Goal: Communication & Community: Answer question/provide support

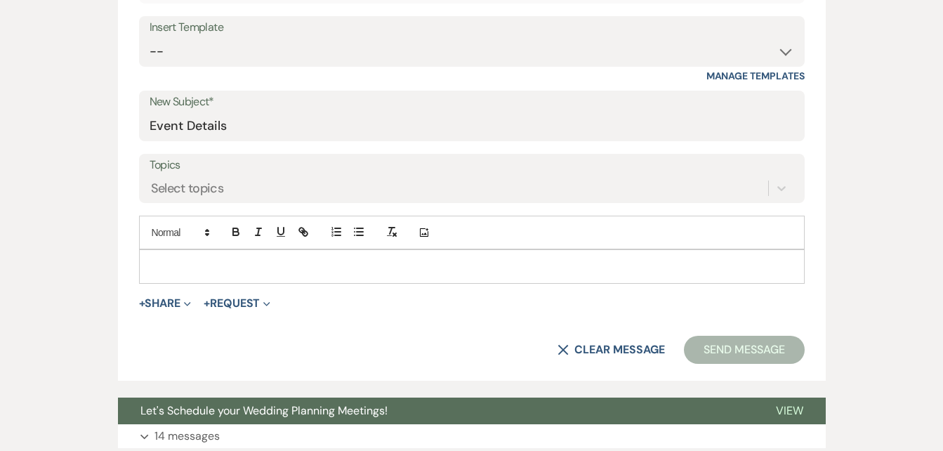
scroll to position [527, 0]
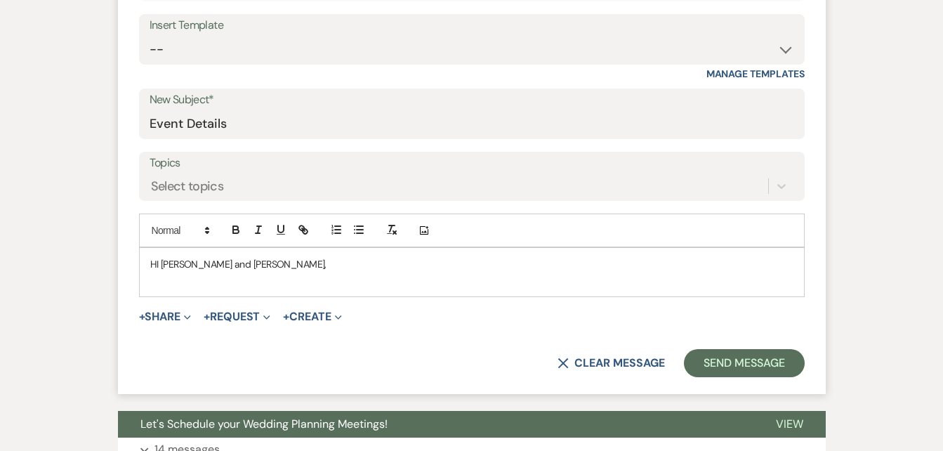
click at [158, 263] on p "HI [PERSON_NAME] and [PERSON_NAME]," at bounding box center [471, 263] width 643 height 15
click at [158, 263] on p "H [PERSON_NAME] and [PERSON_NAME]," at bounding box center [471, 263] width 643 height 15
click at [239, 275] on p at bounding box center [471, 280] width 643 height 15
click at [531, 285] on p "Please review the details for the weekend and let me know if anything needs to …" at bounding box center [471, 280] width 643 height 15
click at [527, 280] on p "Please review the details for the weekend and let me know if anything needs to …" at bounding box center [471, 280] width 643 height 15
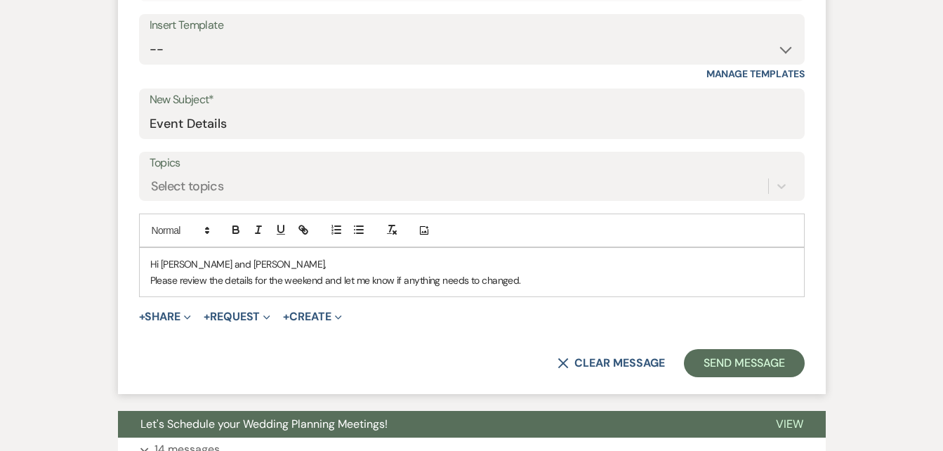
click at [536, 273] on p "Please review the details for the weekend and let me know if anything needs to …" at bounding box center [471, 280] width 643 height 15
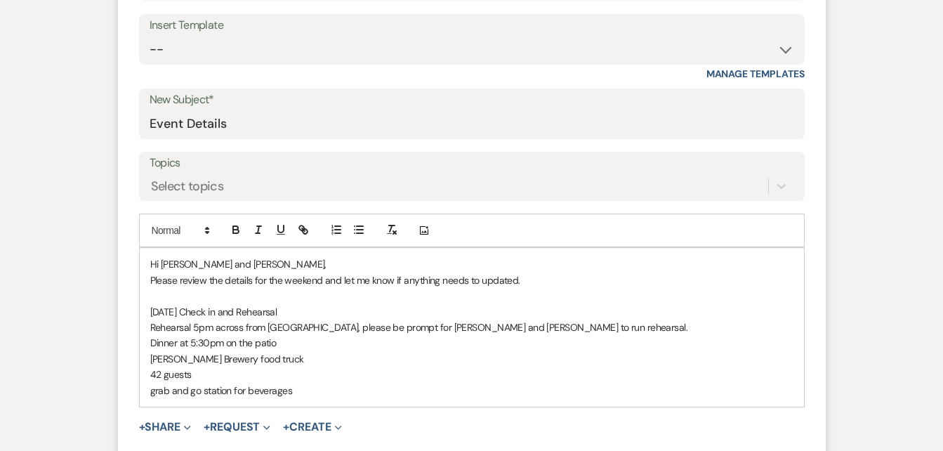
click at [296, 395] on p "grab and go station for beverages" at bounding box center [471, 390] width 643 height 15
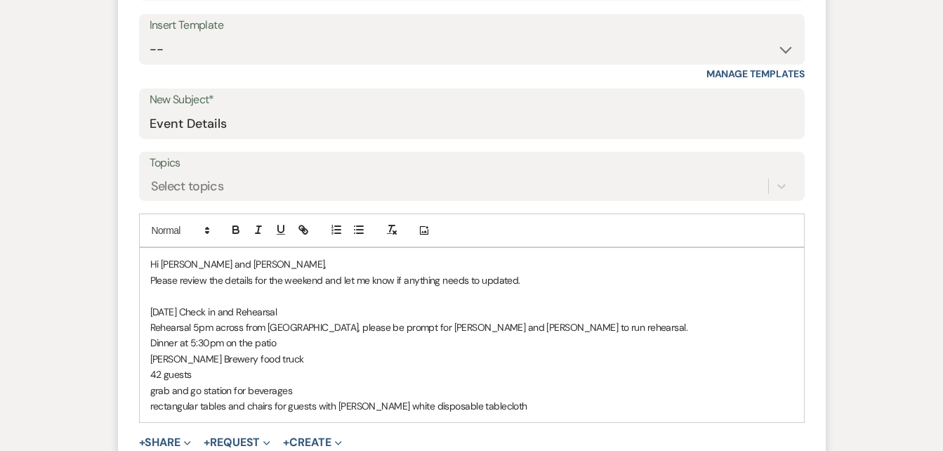
click at [512, 398] on p "rectangular tables and chairs for guests with [PERSON_NAME] white disposable ta…" at bounding box center [471, 405] width 643 height 15
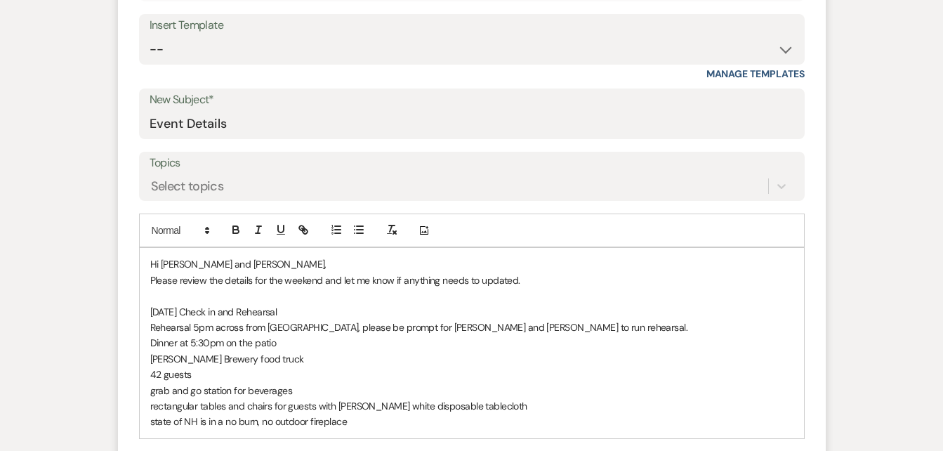
click at [351, 417] on p "state of NH is in a no burn, no outdoor fireplace" at bounding box center [471, 421] width 643 height 15
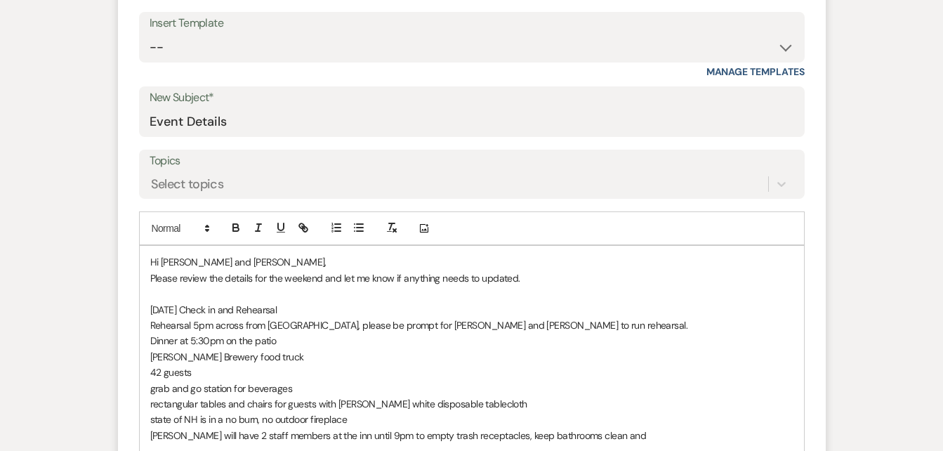
click at [464, 435] on p "[PERSON_NAME] will have 2 staff members at the inn until 9pm to empty trash rec…" at bounding box center [471, 435] width 643 height 15
click at [612, 435] on p "[PERSON_NAME] will have 2 staff members at the inn until 9pm to empty trash rec…" at bounding box center [471, 435] width 643 height 15
click at [586, 436] on p "[PERSON_NAME] will have 2 staff members at the inn until 9pm to empty trash rec…" at bounding box center [471, 435] width 643 height 15
click at [774, 442] on p "[PERSON_NAME] will have 2 staff members at the inn until 9pm to empty trash rec…" at bounding box center [471, 444] width 643 height 32
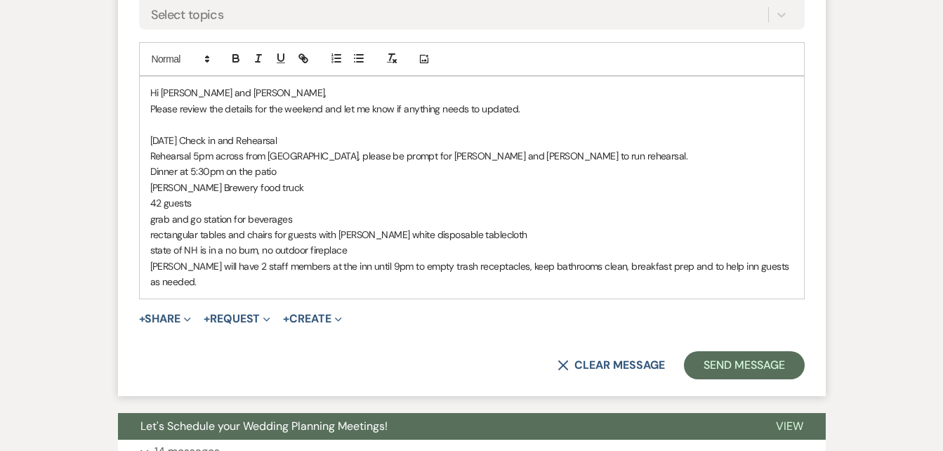
scroll to position [701, 0]
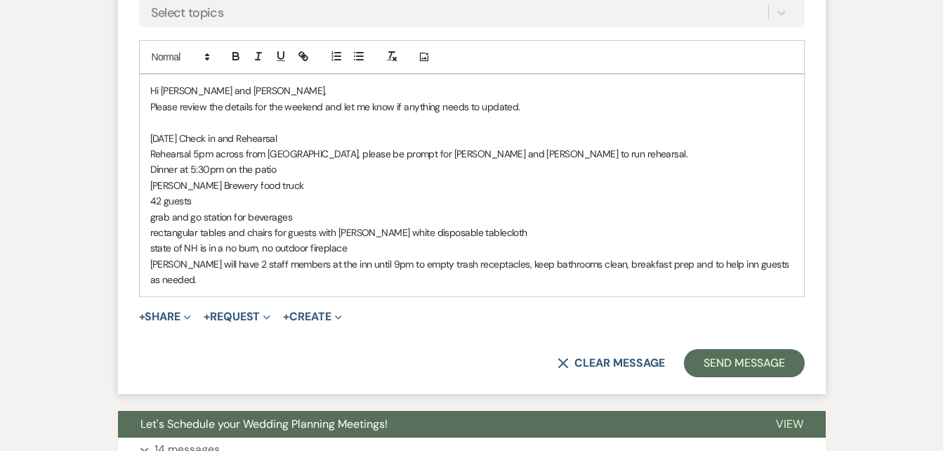
click at [225, 279] on p "[PERSON_NAME] will have 2 staff members at the inn until 9pm to empty trash rec…" at bounding box center [471, 272] width 643 height 32
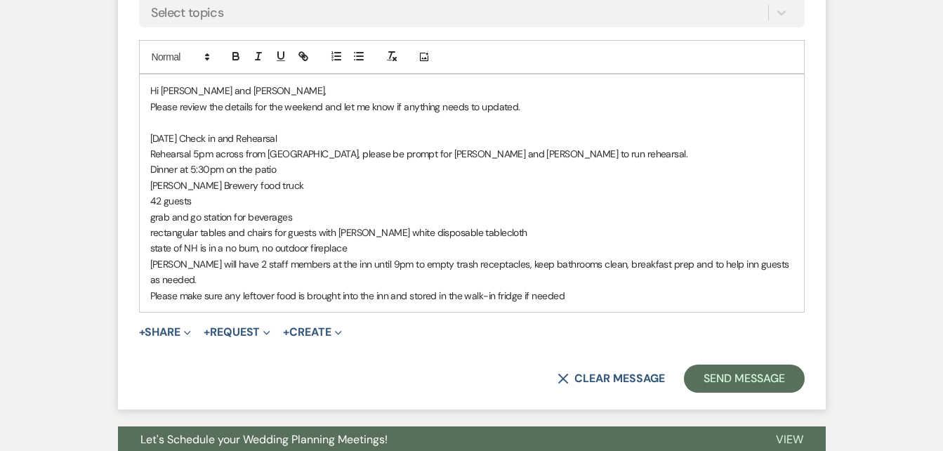
click at [577, 298] on p "Please make sure any leftover food is brought into the inn and stored in the wa…" at bounding box center [471, 295] width 643 height 15
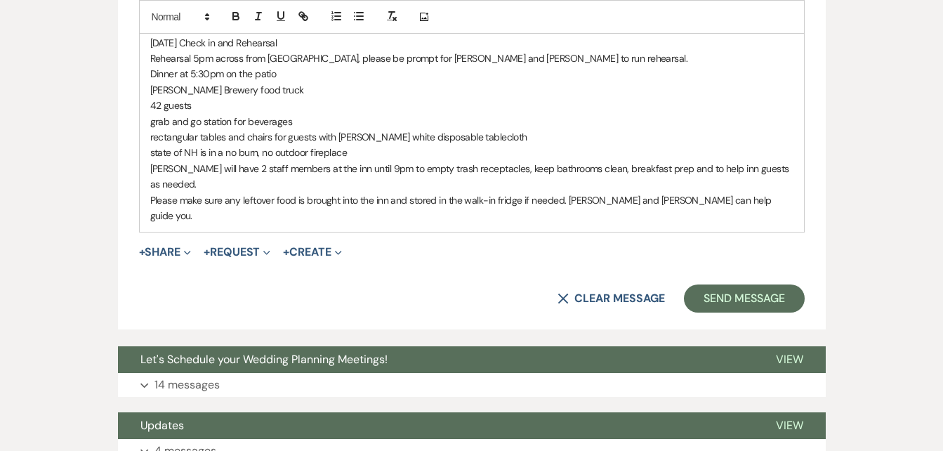
scroll to position [801, 0]
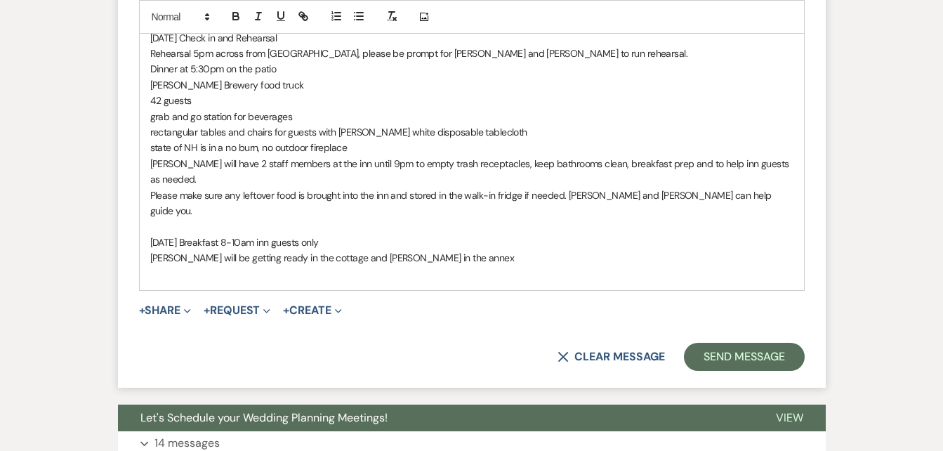
click at [447, 250] on p "[PERSON_NAME] will be getting ready in the cottage and [PERSON_NAME] in the ann…" at bounding box center [471, 257] width 643 height 15
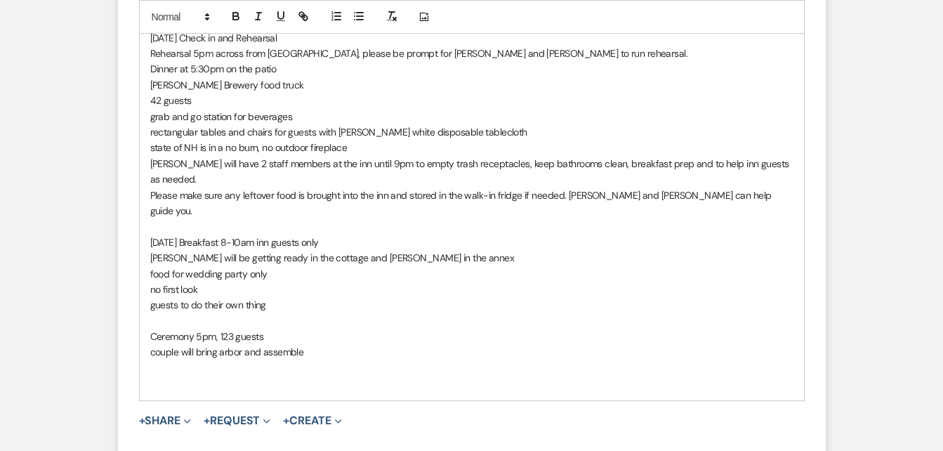
click at [308, 344] on p "couple will bring arbor and assemble" at bounding box center [471, 351] width 643 height 15
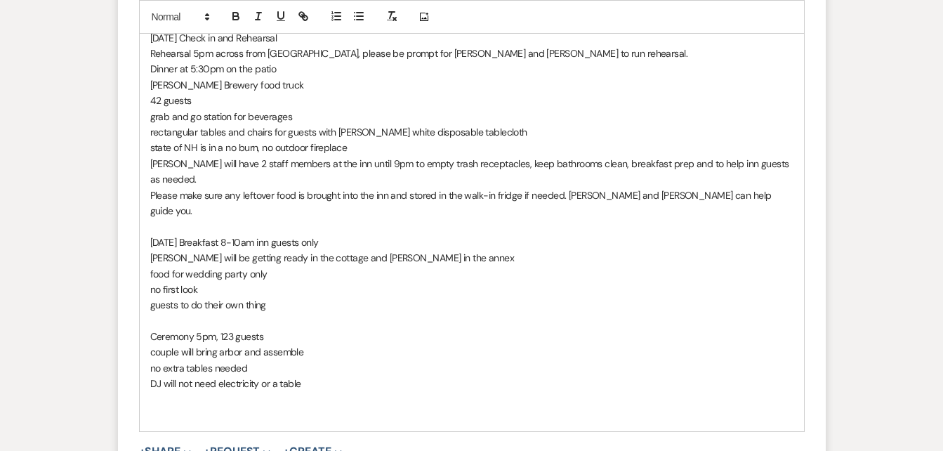
click at [327, 376] on p "DJ will not need electricity or a table" at bounding box center [471, 383] width 643 height 15
click at [321, 376] on p "DJ will not need electricity or a table" at bounding box center [471, 383] width 643 height 15
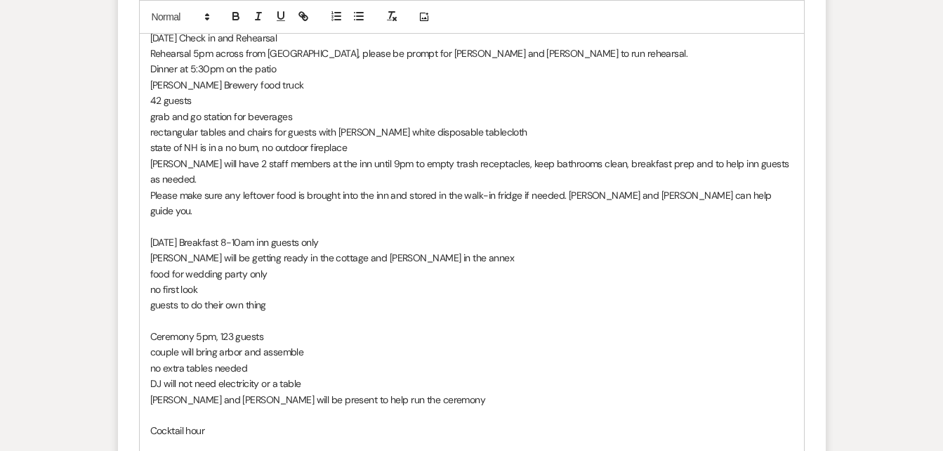
click at [214, 423] on p "Cocktail hour" at bounding box center [471, 430] width 643 height 15
click at [254, 407] on p ":" at bounding box center [471, 414] width 643 height 15
click at [307, 450] on html "Dashboard Manage Venues Expand [PERSON_NAME]'s Inn Bookings To Do Analytics Exp…" at bounding box center [471, 50] width 943 height 1703
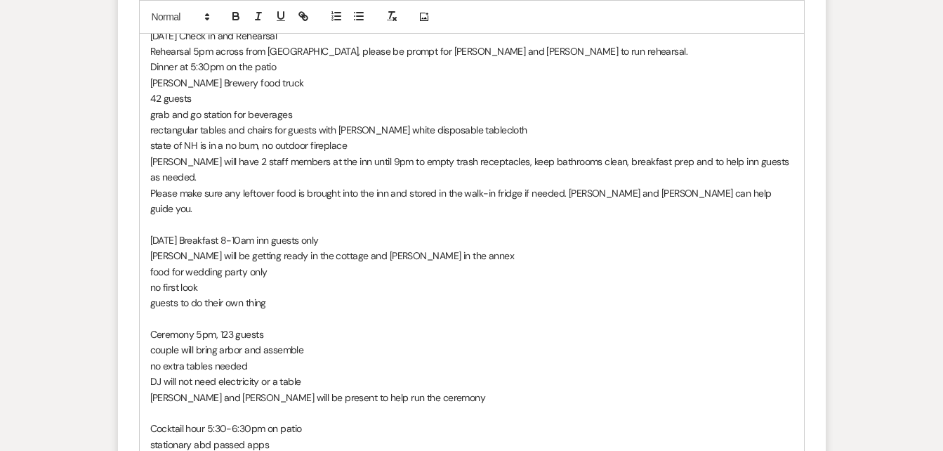
click at [213, 437] on p "stationary abd passed apps" at bounding box center [471, 444] width 643 height 15
click at [292, 437] on p "stationary and passed apps" at bounding box center [471, 444] width 643 height 15
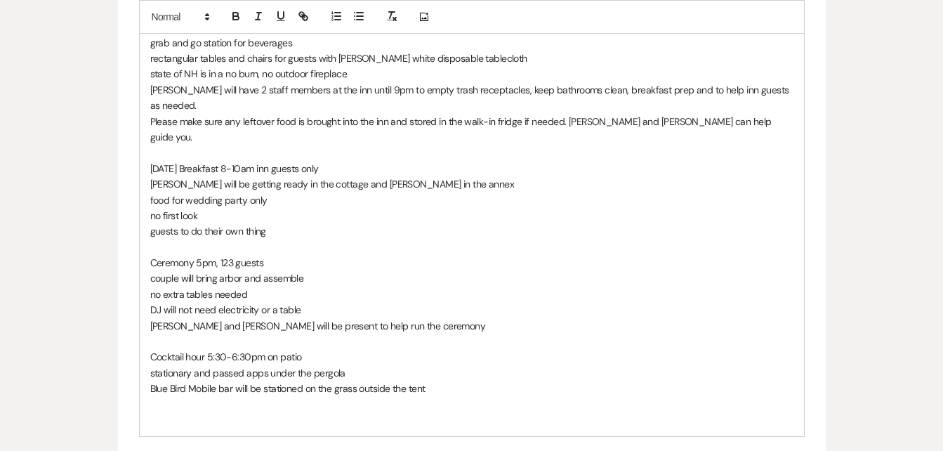
scroll to position [898, 0]
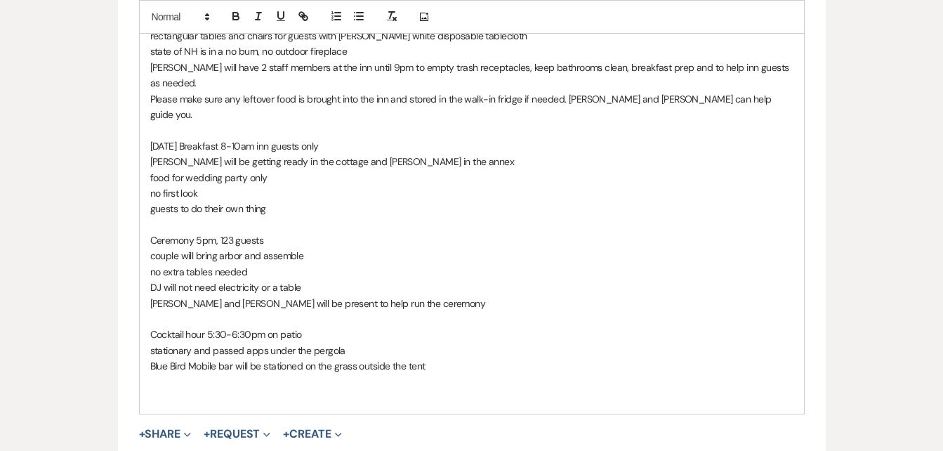
click at [943, 339] on div "Messages Tasks Payments Vendors Rental Overview Timeline Docs & Files Contacts …" at bounding box center [471, 32] width 943 height 1398
click at [475, 358] on p "Blue Bird Mobile bar will be stationed on the grass outside the tent" at bounding box center [471, 365] width 643 height 15
click at [427, 358] on p "Blue Bird Mobile bar will be stationed on the grass outside the tent" at bounding box center [471, 365] width 643 height 15
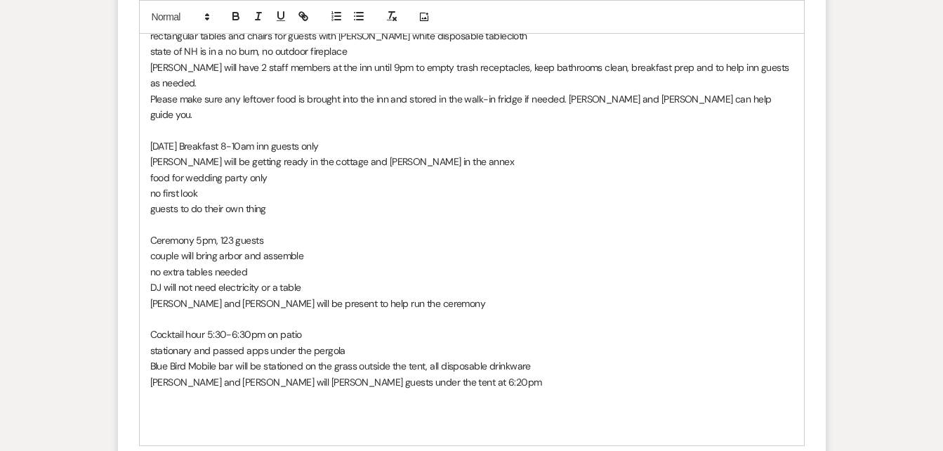
click at [403, 374] on p "[PERSON_NAME] and [PERSON_NAME] will [PERSON_NAME] guests under the tent at 6:2…" at bounding box center [471, 381] width 643 height 15
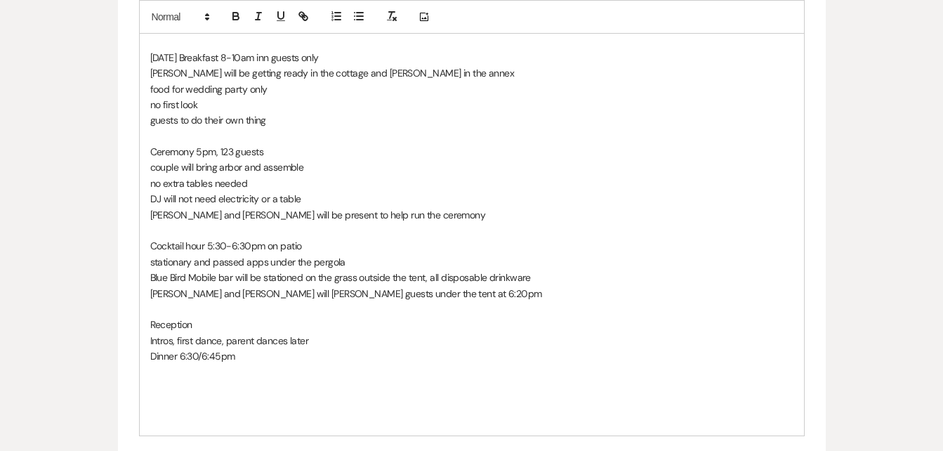
scroll to position [992, 0]
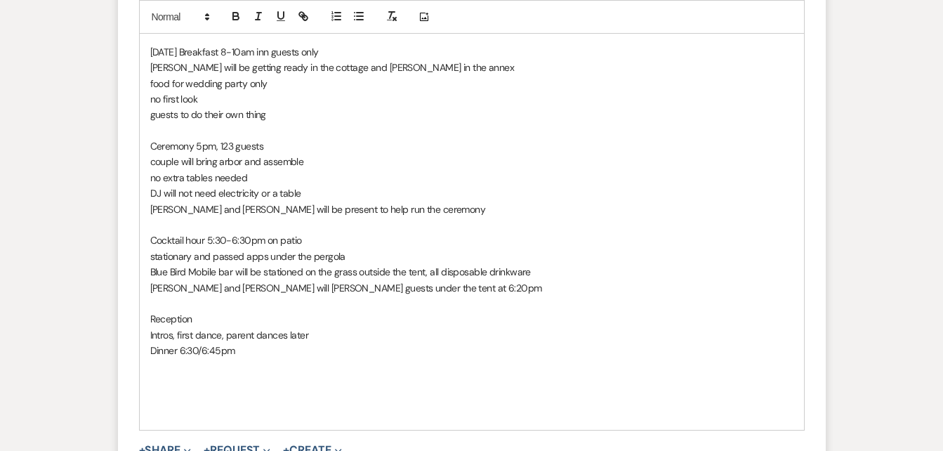
click at [247, 343] on p "Dinner 6:30/6:45pm" at bounding box center [471, 350] width 643 height 15
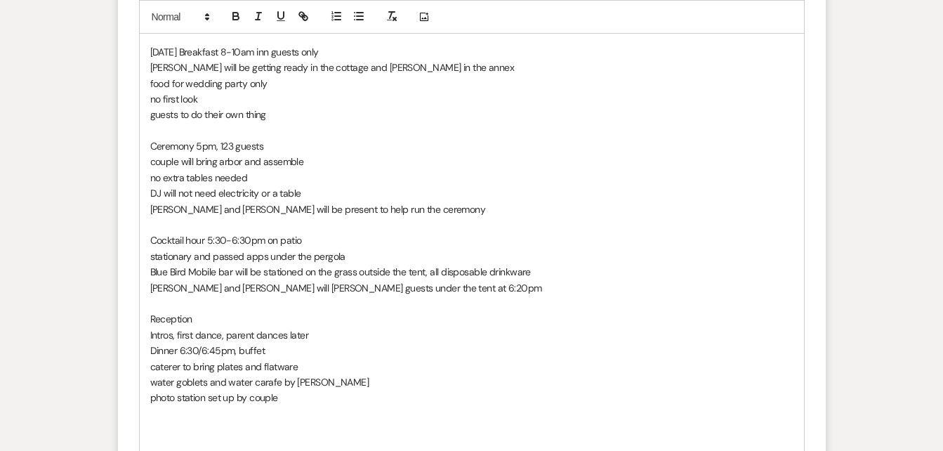
click at [293, 390] on p "photo station set up by couple" at bounding box center [471, 397] width 643 height 15
click at [291, 390] on p "photo station set up by couple" at bounding box center [471, 397] width 643 height 15
click at [333, 406] on p "desse" at bounding box center [471, 413] width 643 height 15
click at [197, 406] on p "dessert" at bounding box center [471, 413] width 643 height 15
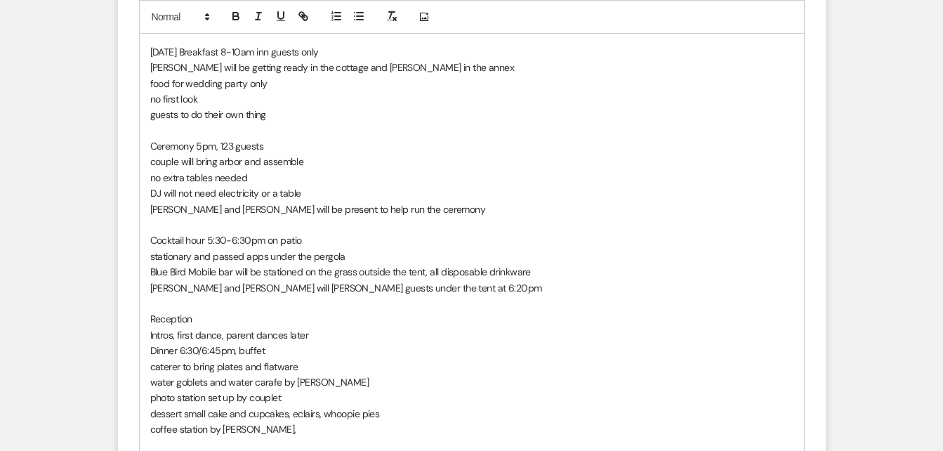
click at [214, 406] on p "dessert small cake and cupcakes, eclairs, whoopie pies" at bounding box center [471, 413] width 643 height 15
click at [270, 421] on p "coffee station by [PERSON_NAME]," at bounding box center [471, 428] width 643 height 15
click at [479, 438] on p at bounding box center [471, 445] width 643 height 15
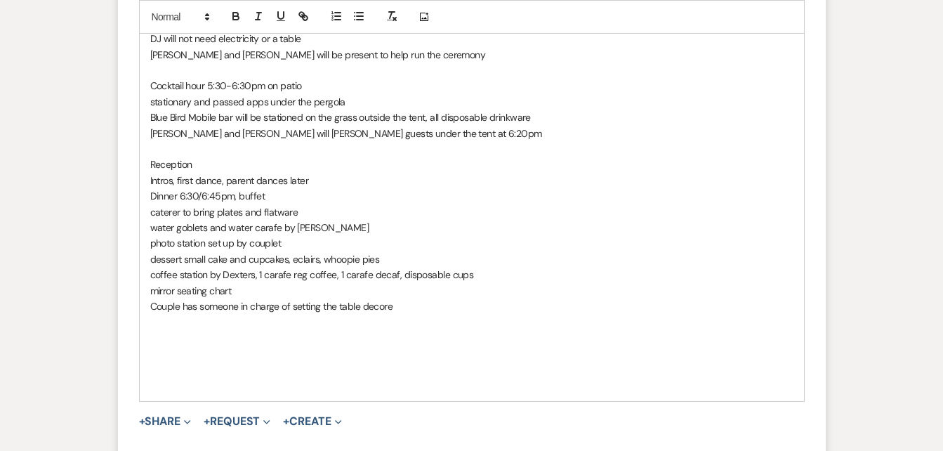
scroll to position [1151, 0]
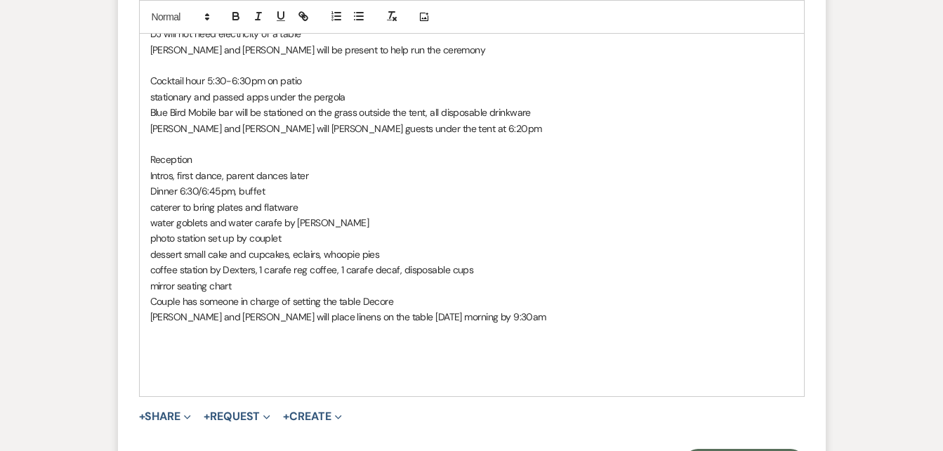
click at [398, 294] on p "Couple has someone in charge of setting the table Decore" at bounding box center [471, 301] width 643 height 15
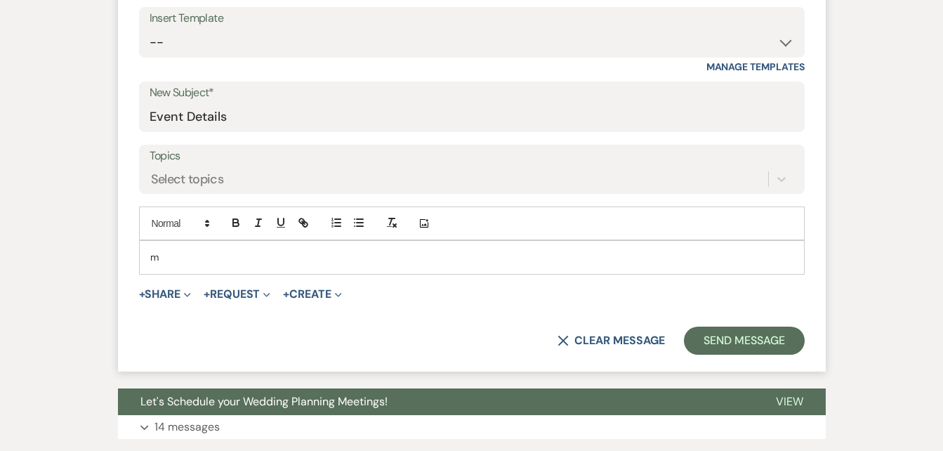
scroll to position [539, 0]
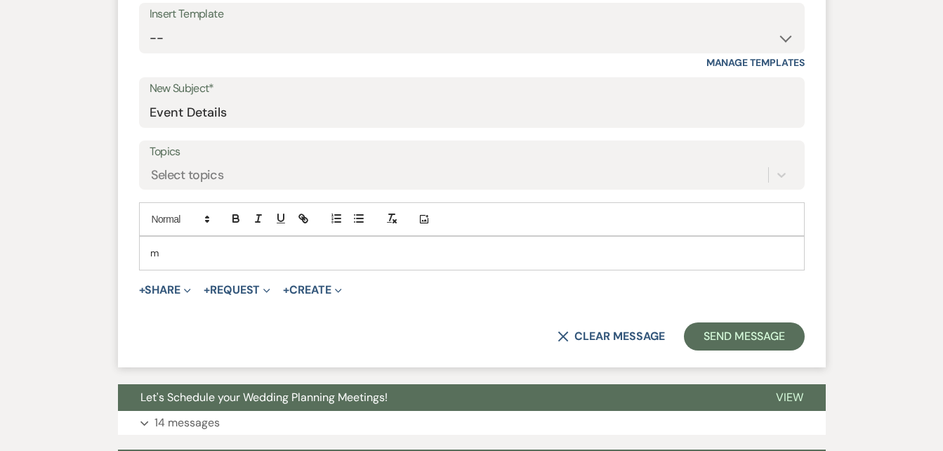
click at [254, 256] on p "m" at bounding box center [471, 252] width 643 height 15
click at [210, 259] on p "m" at bounding box center [471, 252] width 643 height 15
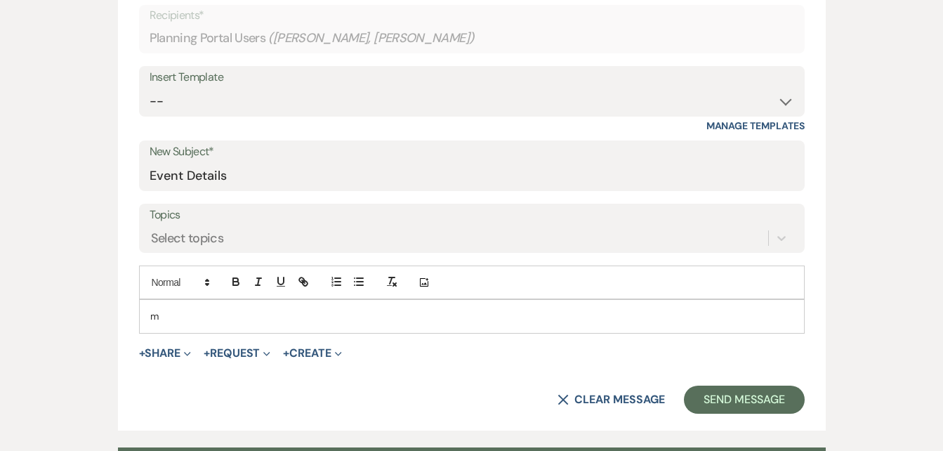
scroll to position [478, 0]
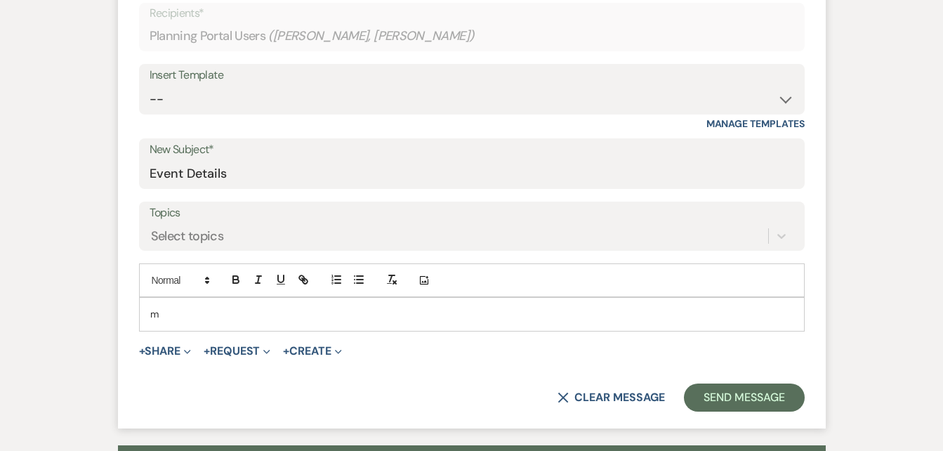
click at [177, 315] on p "m" at bounding box center [471, 313] width 643 height 15
click at [176, 316] on p "m" at bounding box center [471, 313] width 643 height 15
click at [179, 315] on p "m" at bounding box center [471, 313] width 643 height 15
click at [212, 267] on div "Add Photo" at bounding box center [472, 280] width 666 height 34
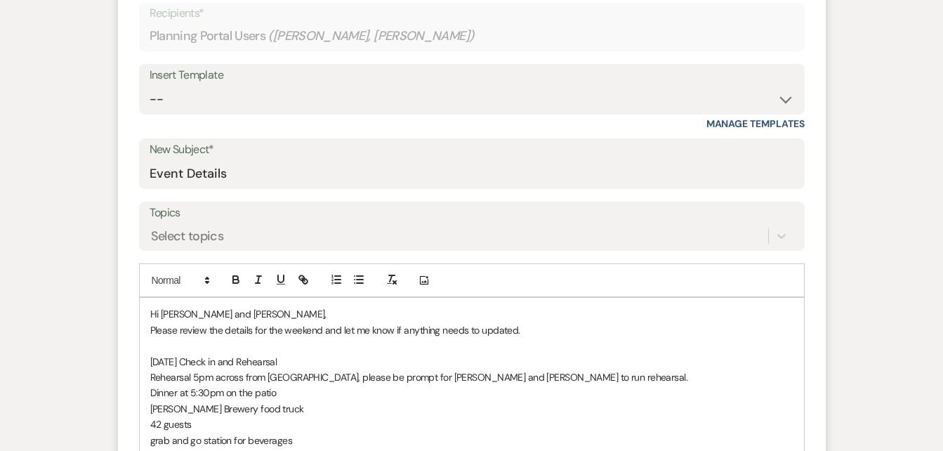
click at [708, 362] on p "[DATE] Check in and Rehearsal" at bounding box center [471, 361] width 643 height 15
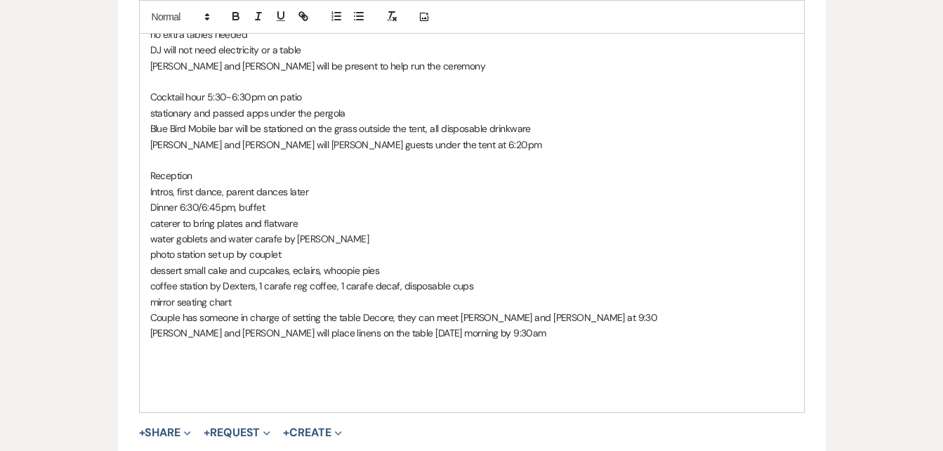
scroll to position [1148, 0]
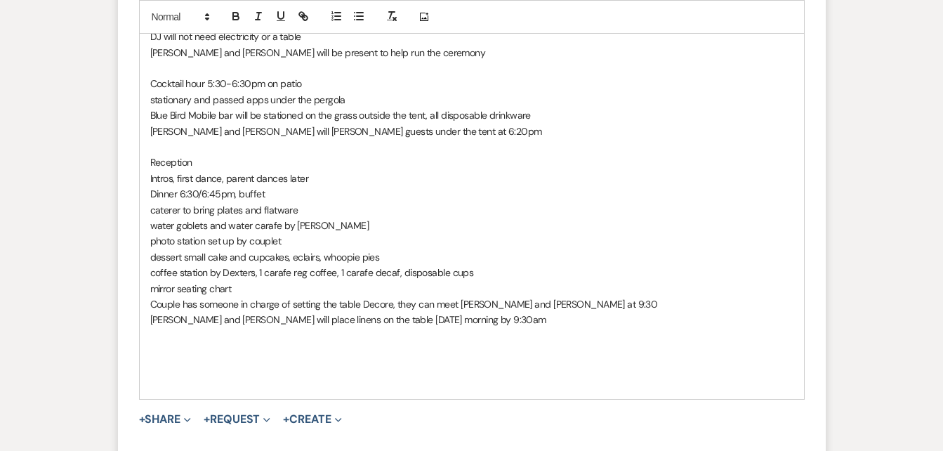
click at [566, 296] on p "Couple has someone in charge of setting the table Decore, they can meet [PERSON…" at bounding box center [471, 303] width 643 height 15
click at [480, 312] on p "[PERSON_NAME] and [PERSON_NAME] will place linens on the table [DATE] morning b…" at bounding box center [471, 319] width 643 height 15
click at [527, 296] on p "Couple has someone in charge of setting the table Decore, they can meet [PERSON…" at bounding box center [471, 303] width 643 height 15
click at [202, 343] on p at bounding box center [471, 350] width 643 height 15
click at [169, 328] on p "DJ" at bounding box center [471, 335] width 643 height 15
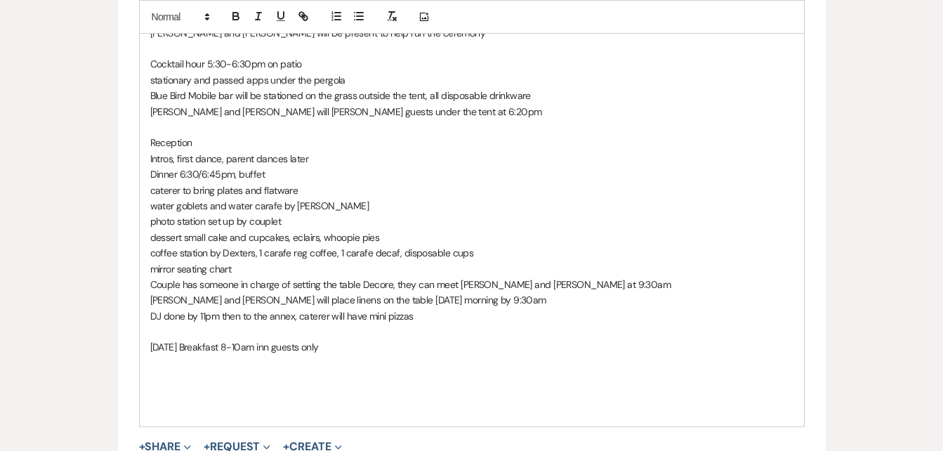
scroll to position [1218, 0]
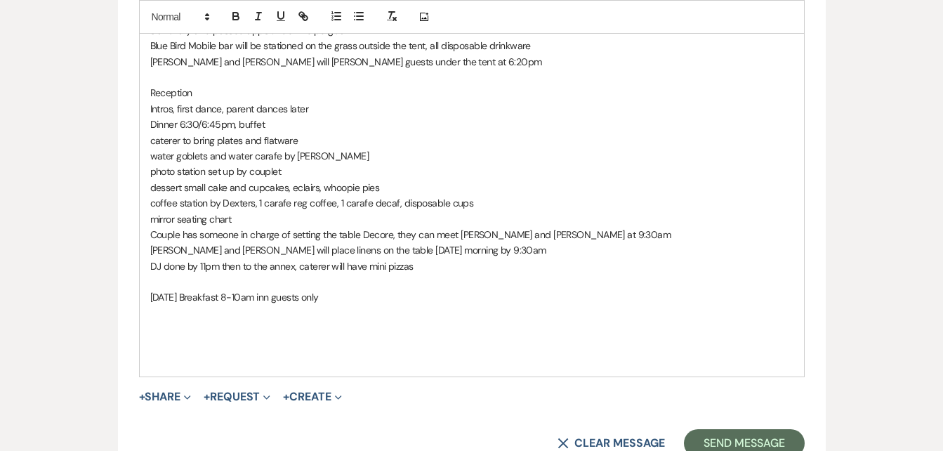
click at [720, 429] on button "Send Message" at bounding box center [744, 443] width 120 height 28
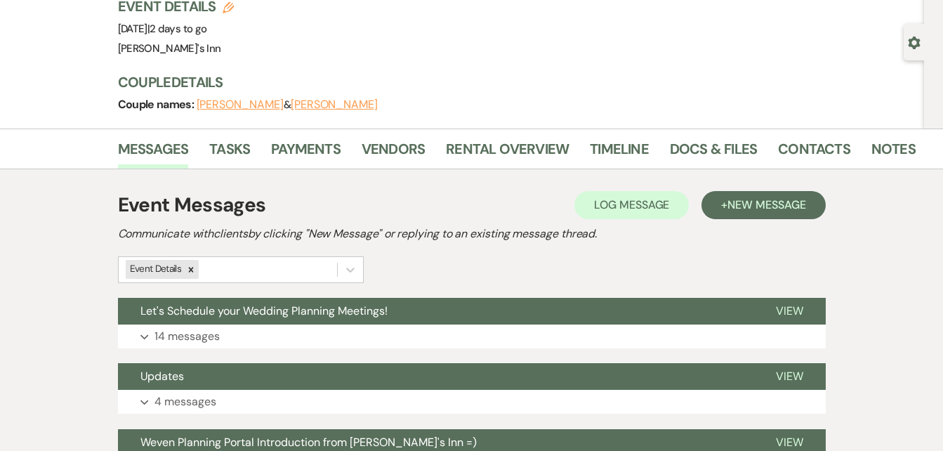
scroll to position [98, 0]
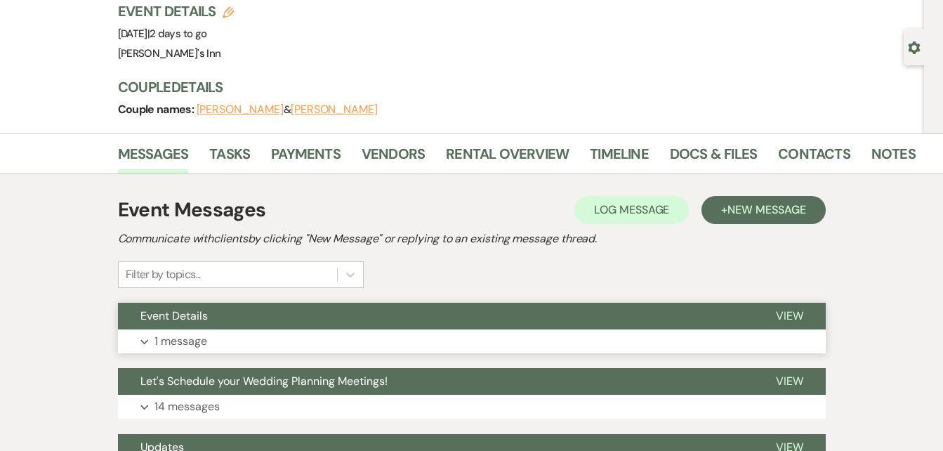
click at [166, 339] on p "1 message" at bounding box center [181, 341] width 53 height 18
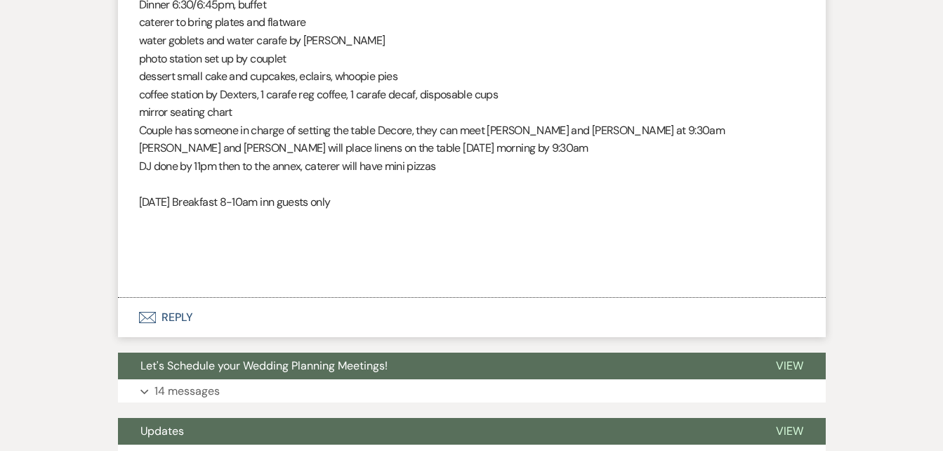
scroll to position [1117, 0]
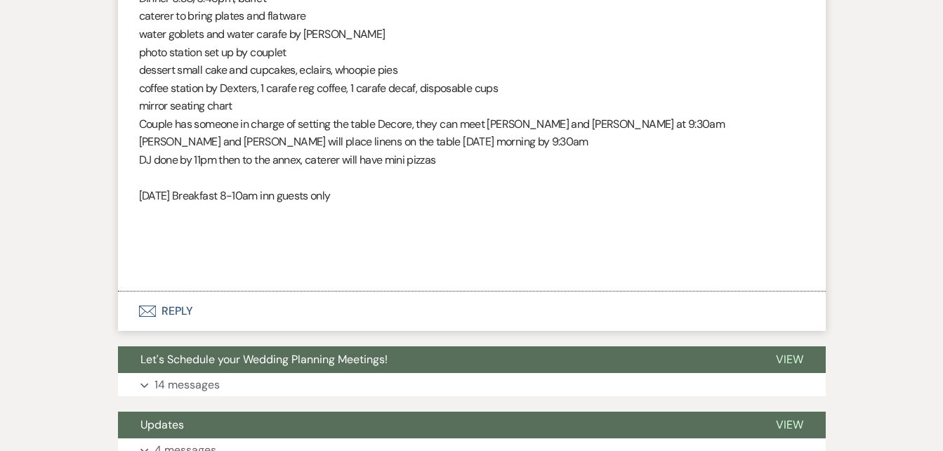
click at [169, 292] on button "Envelope Reply" at bounding box center [472, 310] width 708 height 39
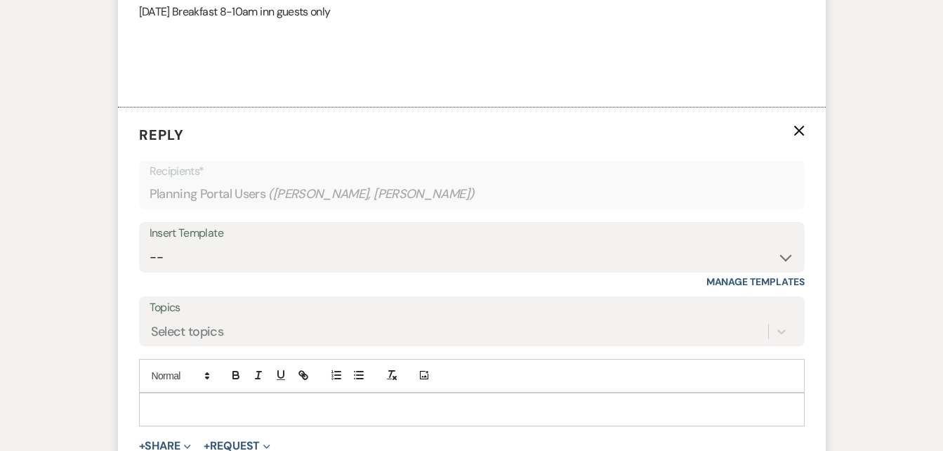
scroll to position [1310, 0]
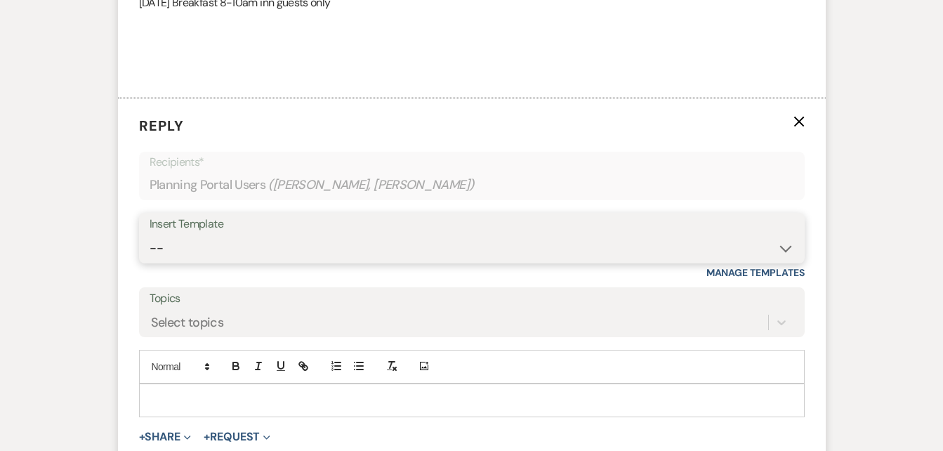
click at [181, 235] on select "-- Weven Planning Portal Introduction (Booked Events) Initial Inquiry Response …" at bounding box center [472, 248] width 645 height 27
click at [191, 235] on select "-- Weven Planning Portal Introduction (Booked Events) Initial Inquiry Response …" at bounding box center [472, 248] width 645 height 27
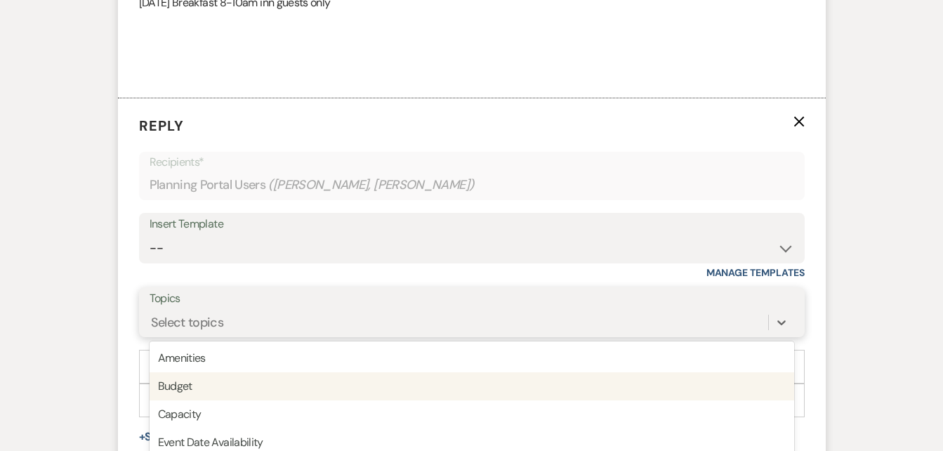
click at [234, 309] on div "option Budget focused, 2 of 20. 20 results available. Use Up and Down to choose…" at bounding box center [472, 322] width 645 height 27
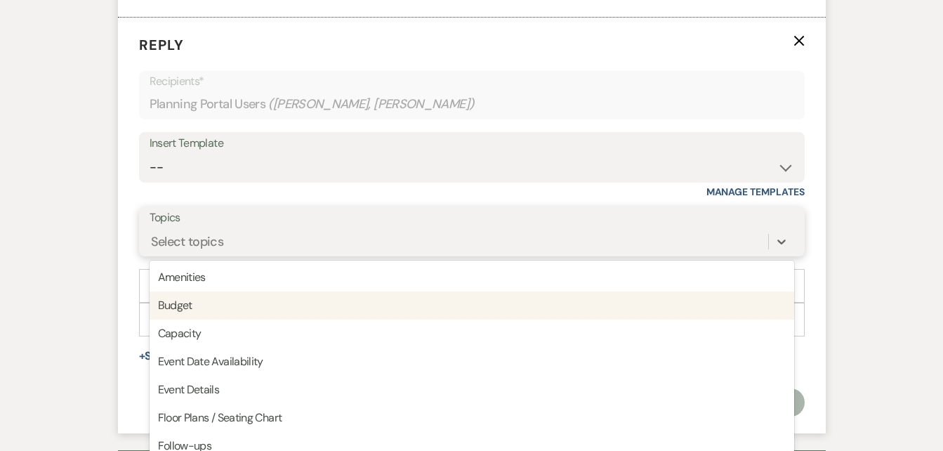
scroll to position [1398, 0]
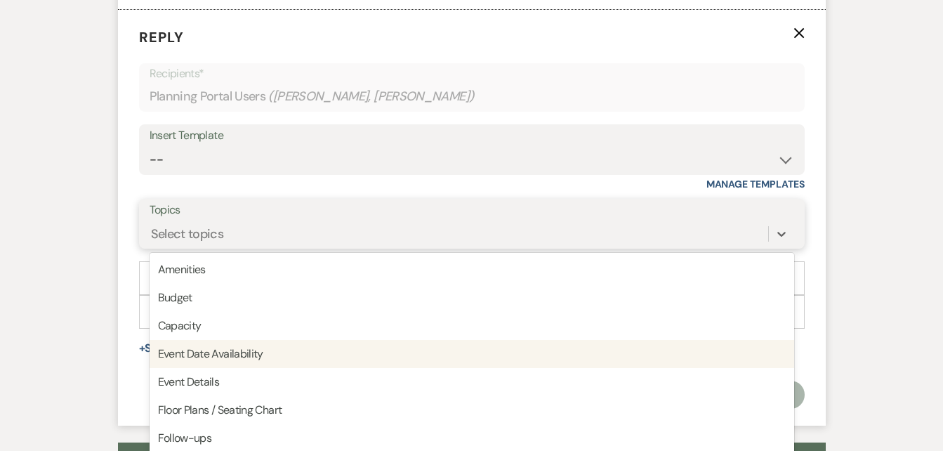
click at [194, 340] on div "Event Date Availability" at bounding box center [472, 354] width 645 height 28
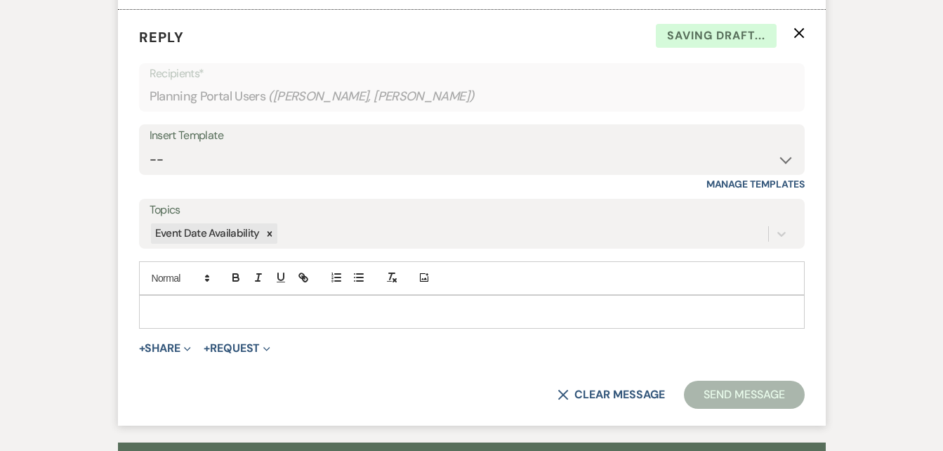
click at [199, 304] on p at bounding box center [471, 311] width 643 height 15
drag, startPoint x: 199, startPoint y: 292, endPoint x: 319, endPoint y: 307, distance: 121.0
click at [319, 307] on div "upd" at bounding box center [472, 312] width 664 height 32
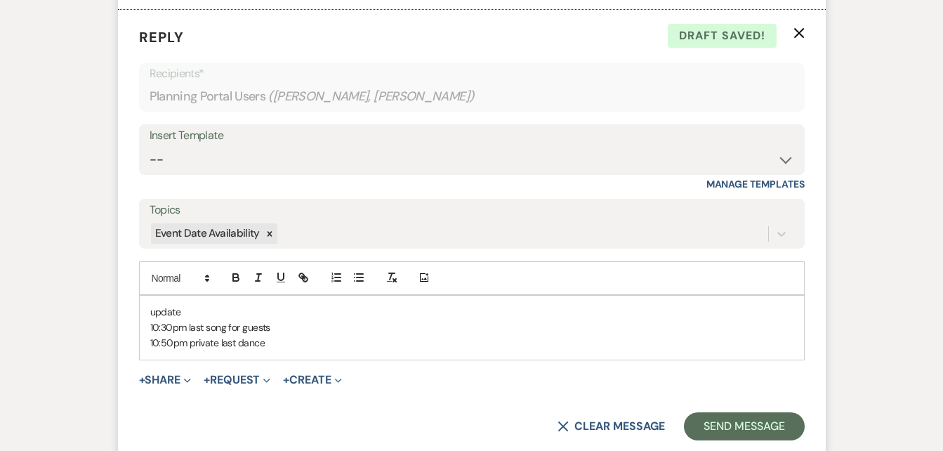
click at [277, 320] on p "10:30pm last song for guests" at bounding box center [471, 327] width 643 height 15
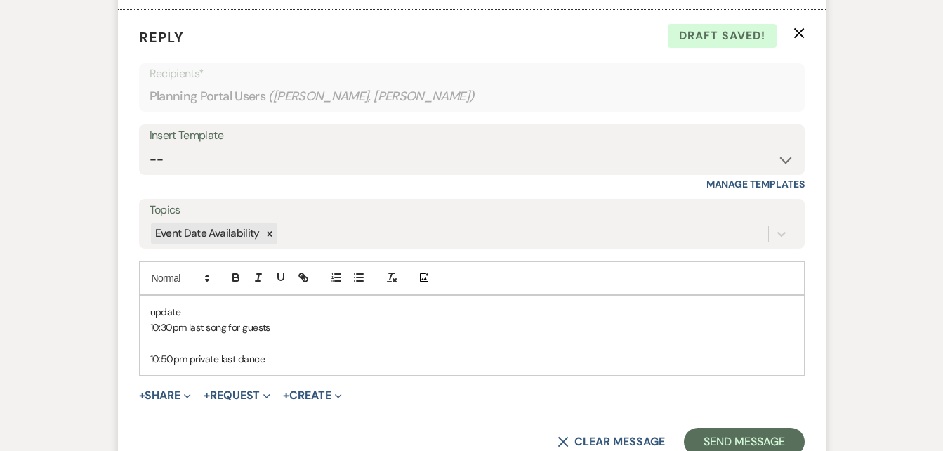
click at [282, 320] on p "10:30pm last song for guests" at bounding box center [471, 327] width 643 height 15
click at [147, 341] on div "update 10:30pm last song for guests and they will move over to the Annex 10:50p…" at bounding box center [472, 336] width 664 height 80
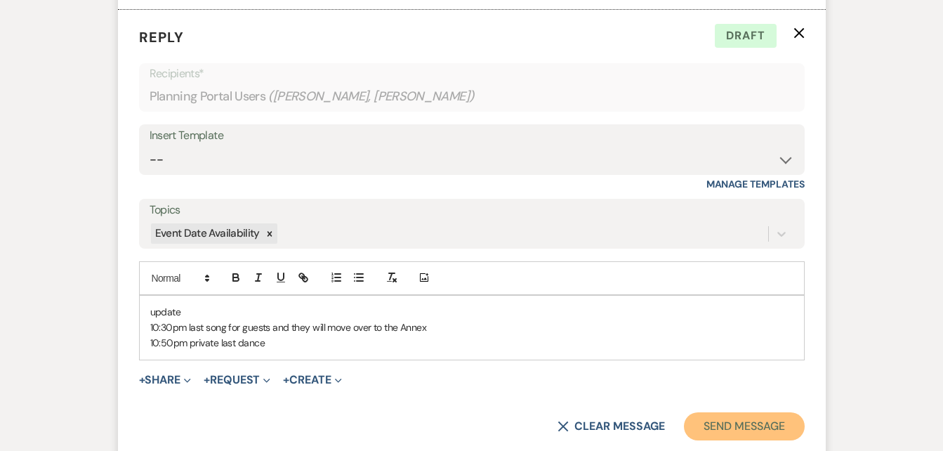
click at [727, 412] on button "Send Message" at bounding box center [744, 426] width 120 height 28
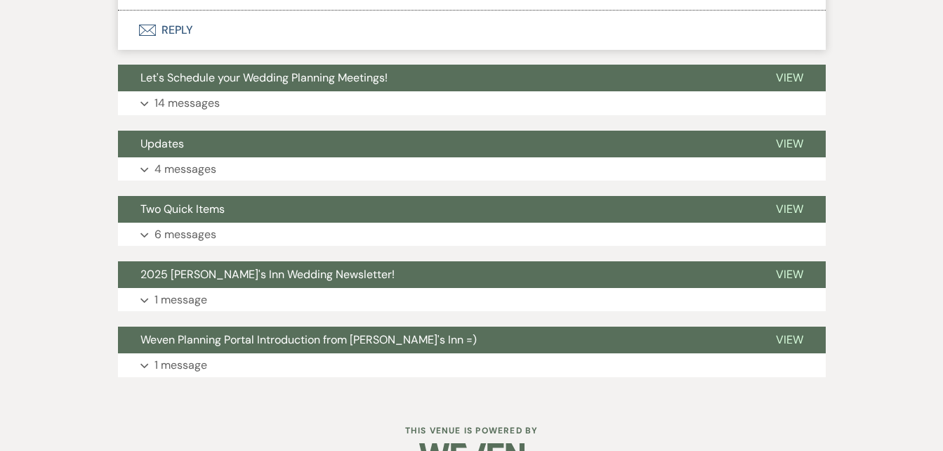
scroll to position [1561, 0]
